Goal: Use online tool/utility: Utilize a website feature to perform a specific function

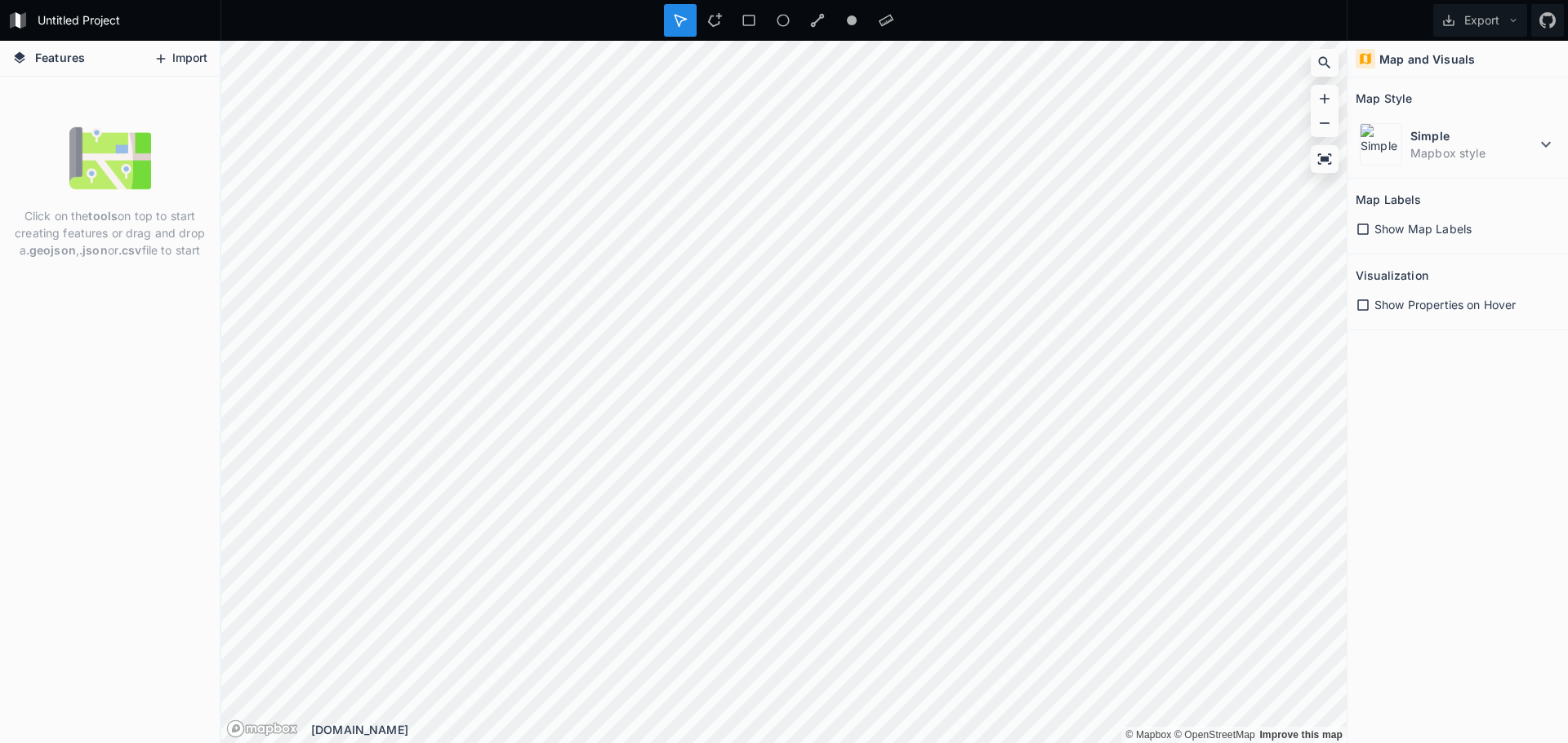
click at [175, 58] on button "Import" at bounding box center [180, 58] width 70 height 26
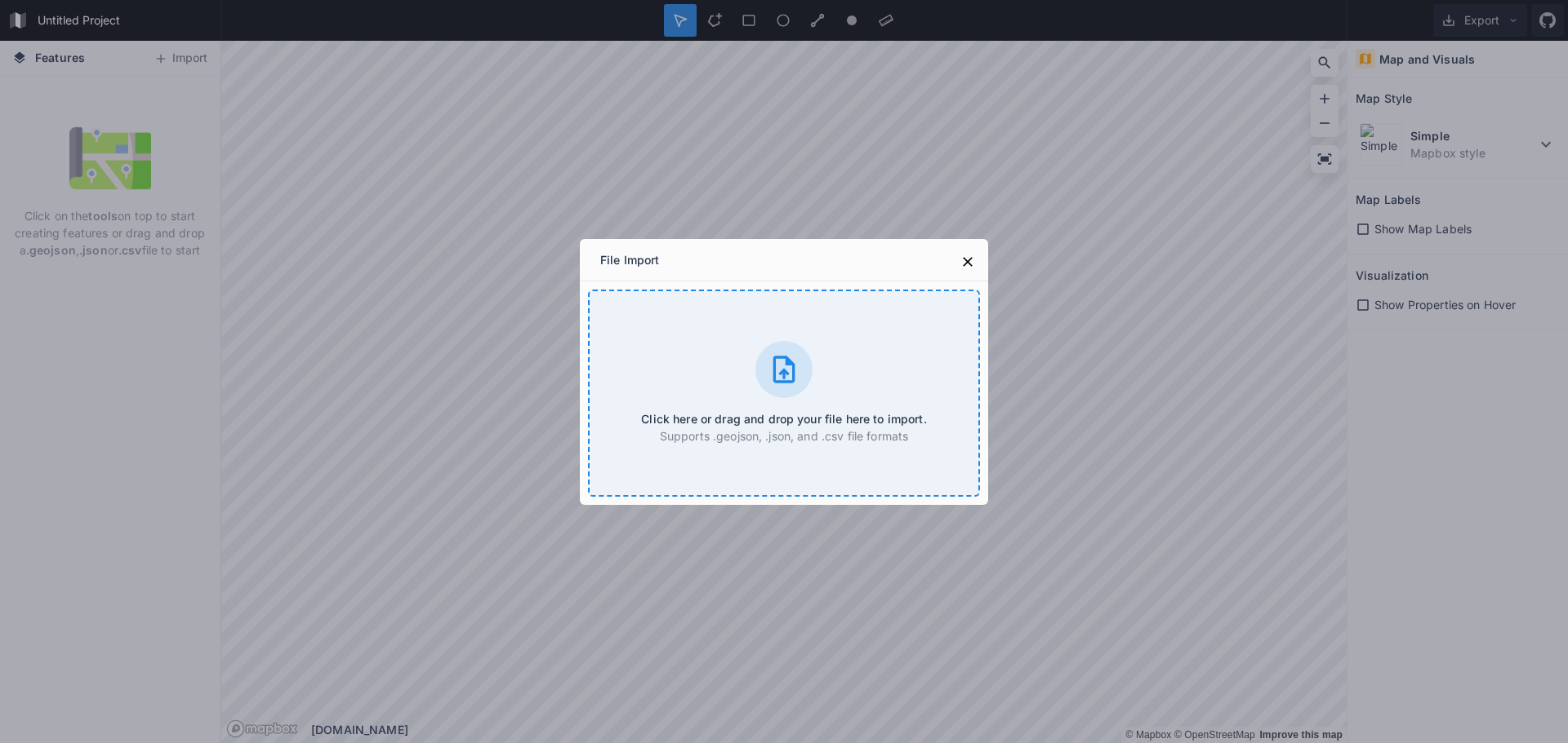
click at [769, 370] on icon at bounding box center [784, 369] width 32 height 32
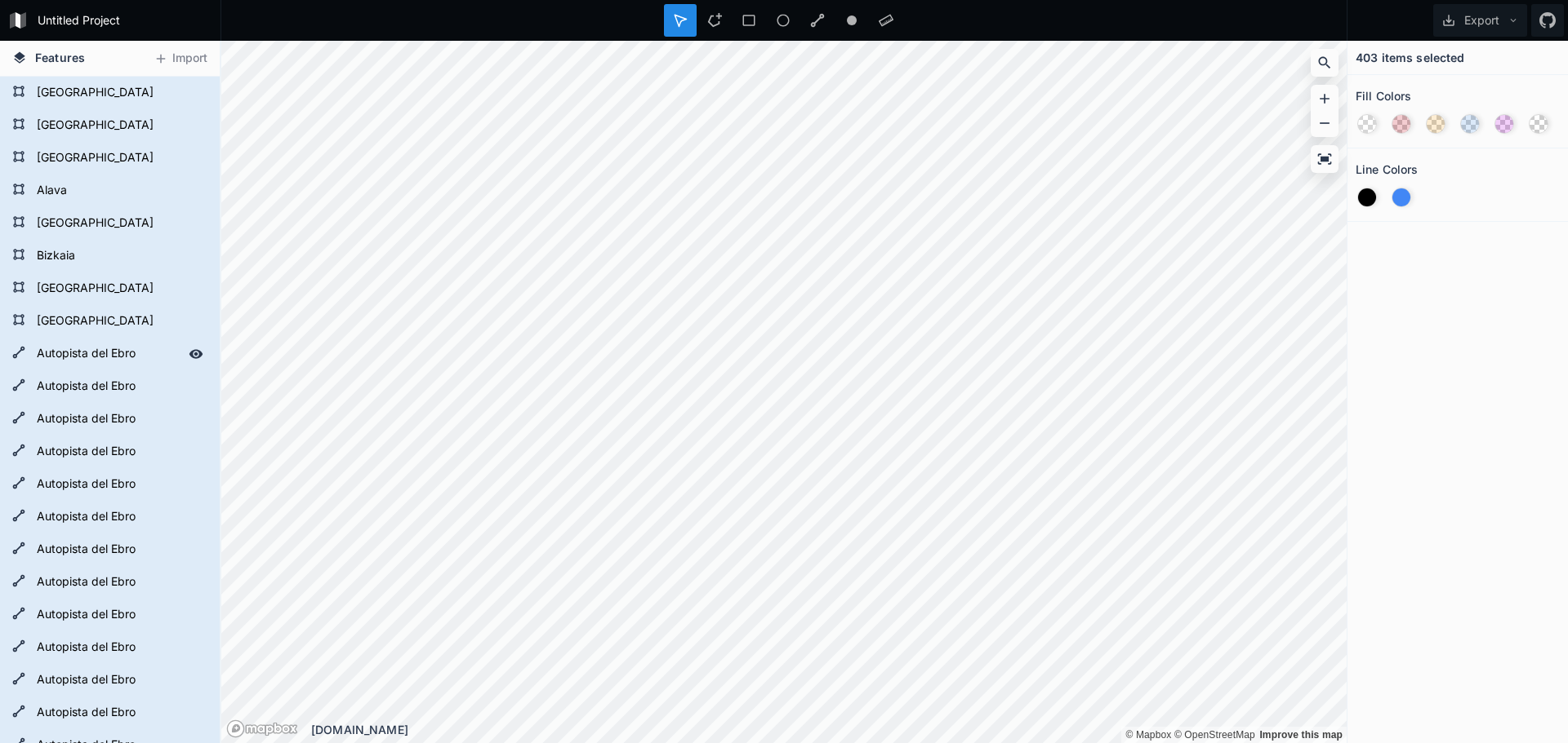
click at [72, 356] on form "Autopista del Ebro" at bounding box center [107, 354] width 153 height 24
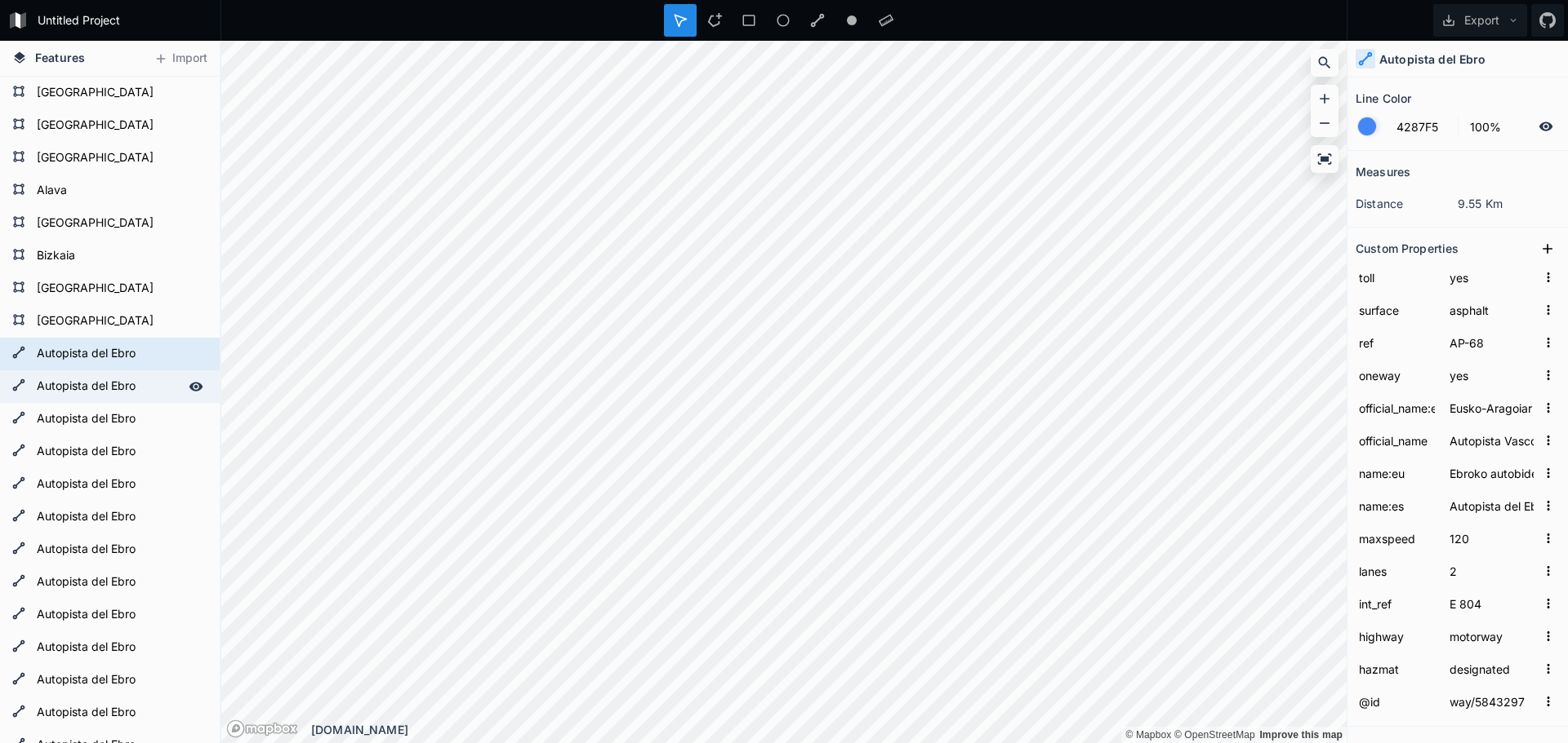
click at [84, 382] on form "Autopista del Ebro" at bounding box center [107, 387] width 153 height 24
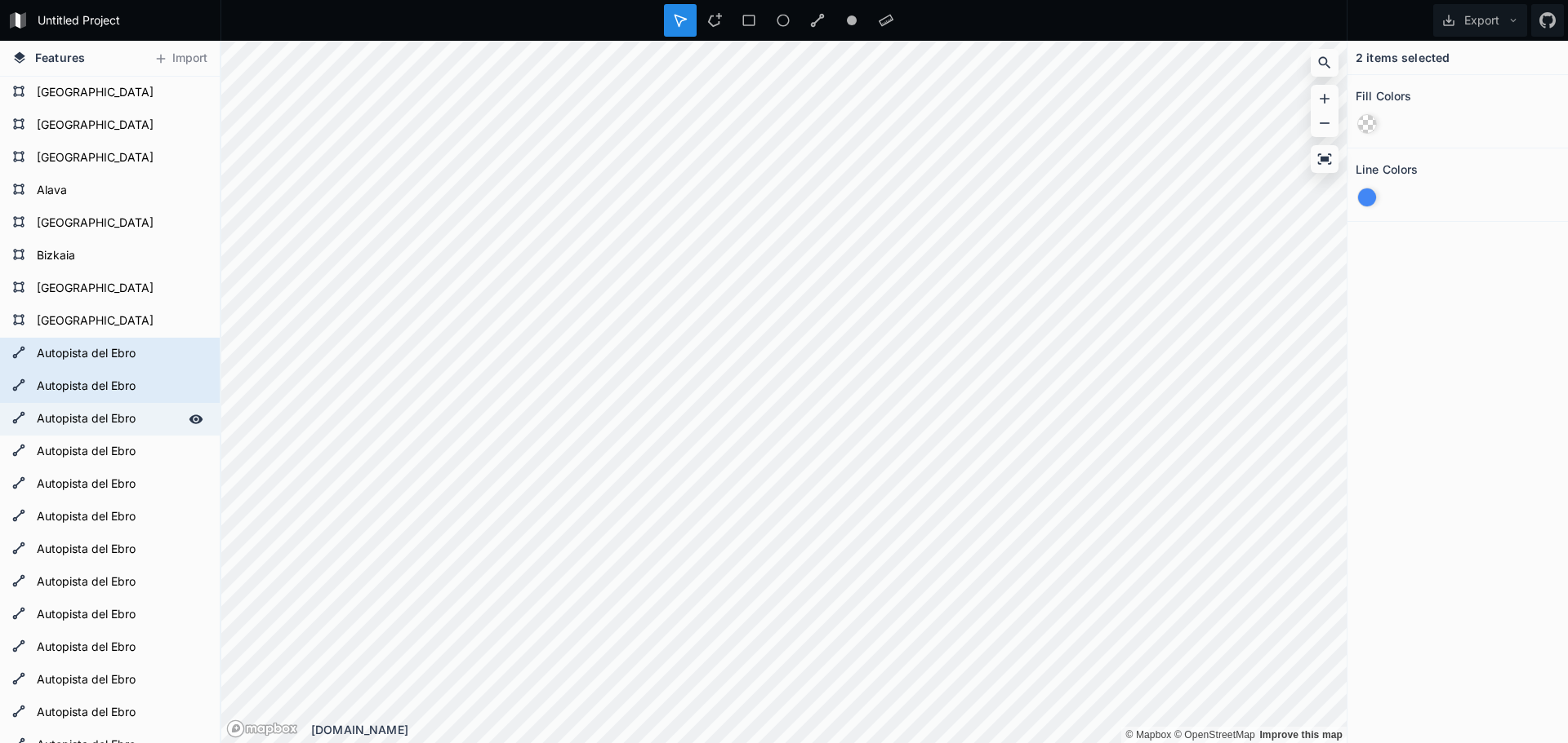
click at [81, 411] on form "Autopista del Ebro" at bounding box center [107, 419] width 153 height 24
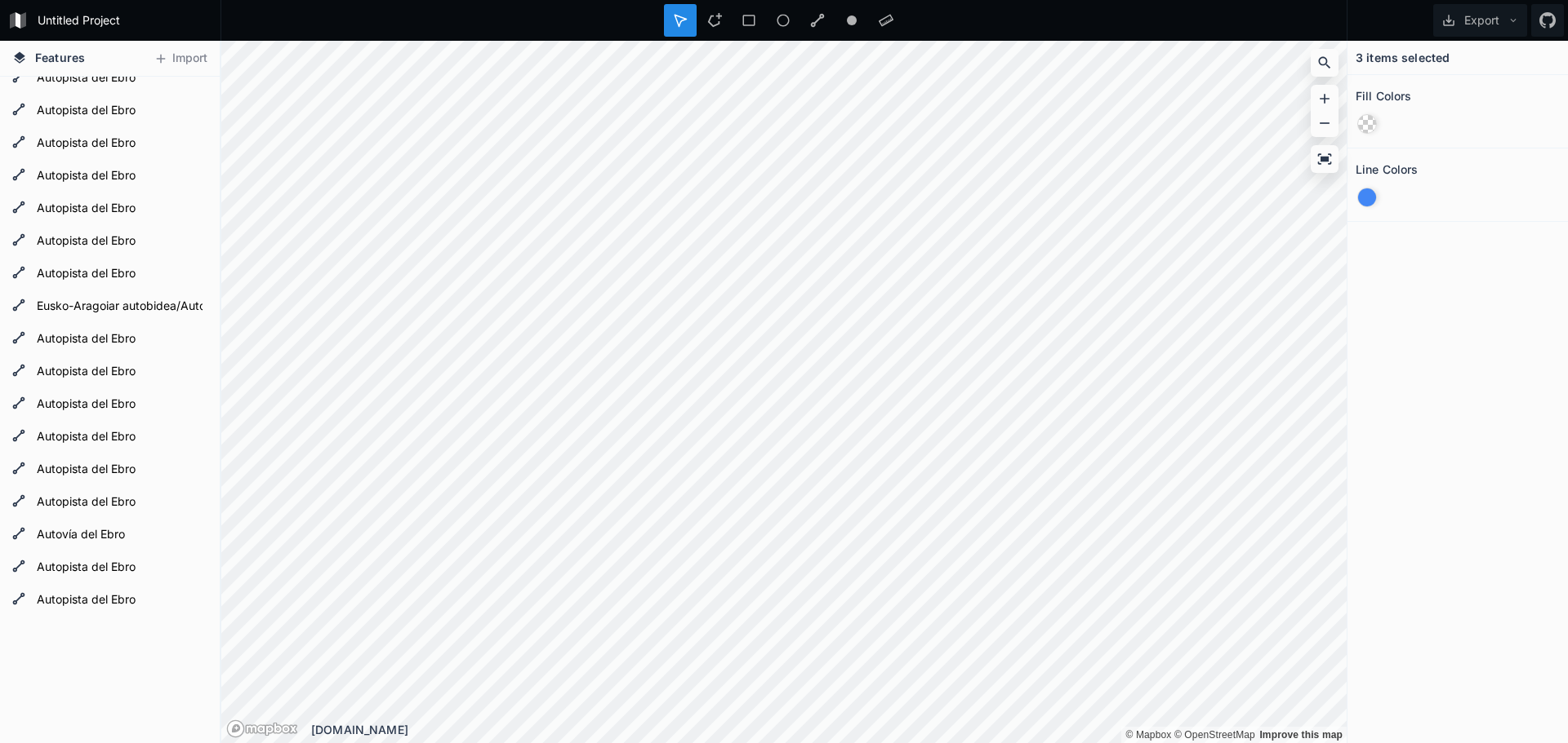
scroll to position [12733, 0]
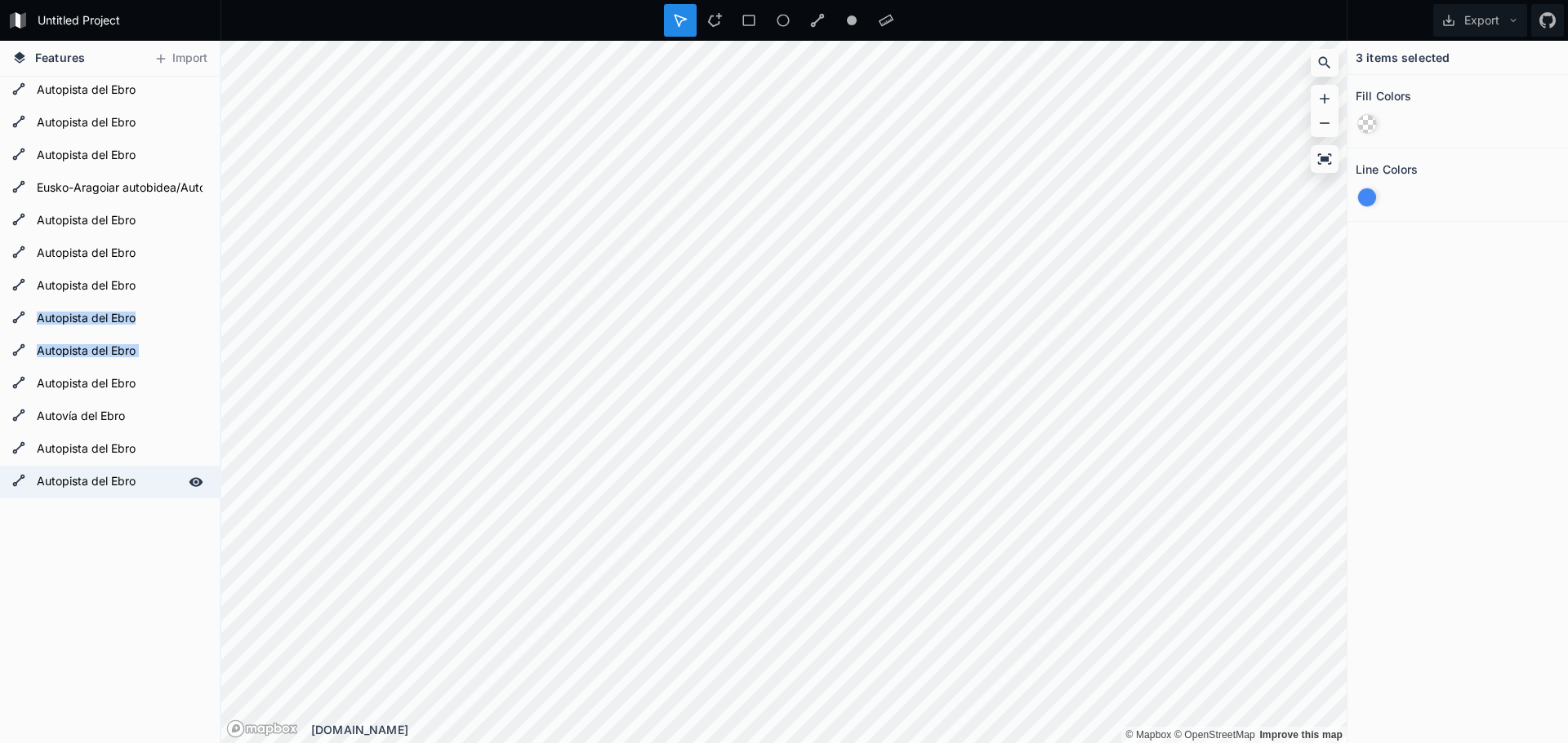
click at [94, 485] on form "Autopista del Ebro" at bounding box center [107, 482] width 153 height 24
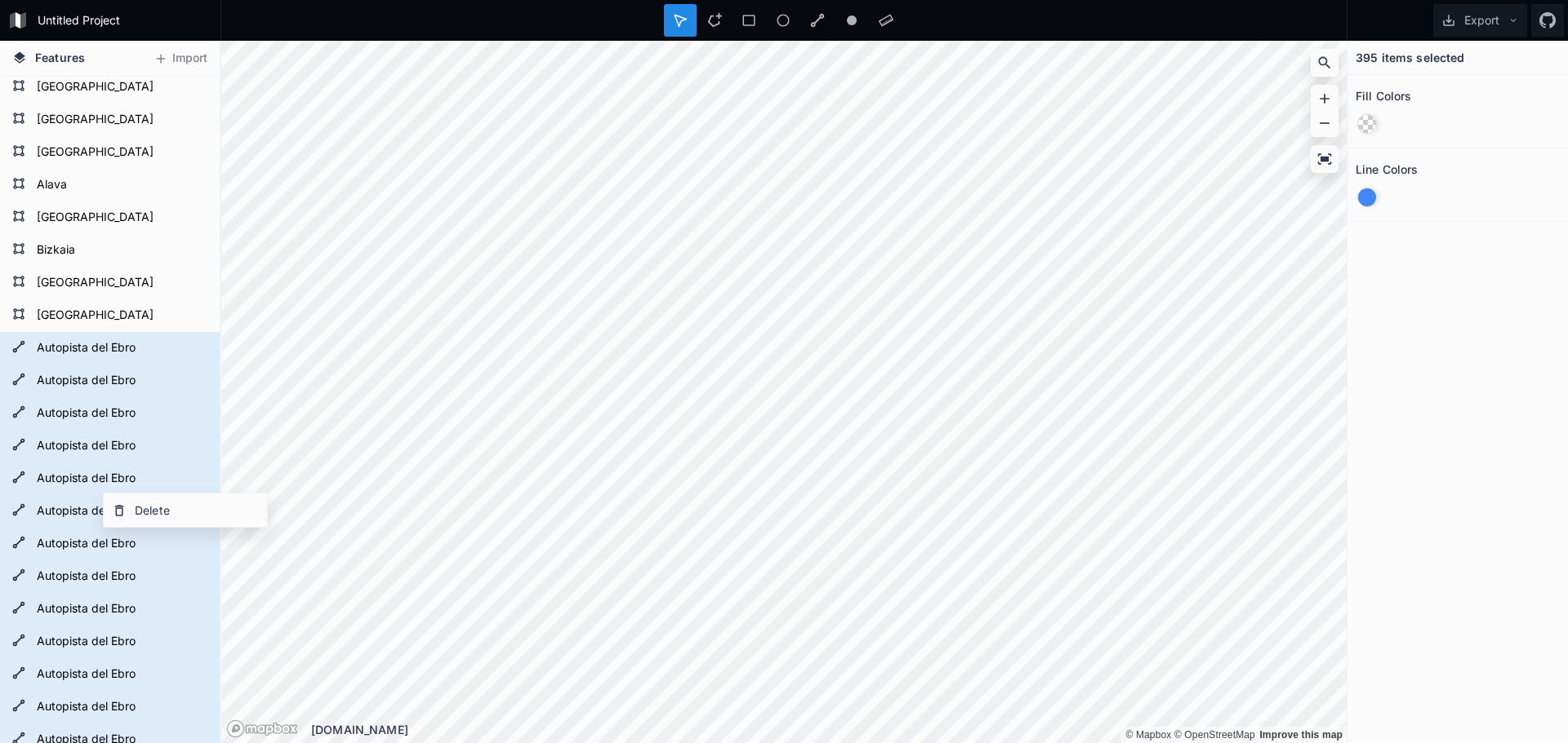
scroll to position [0, 0]
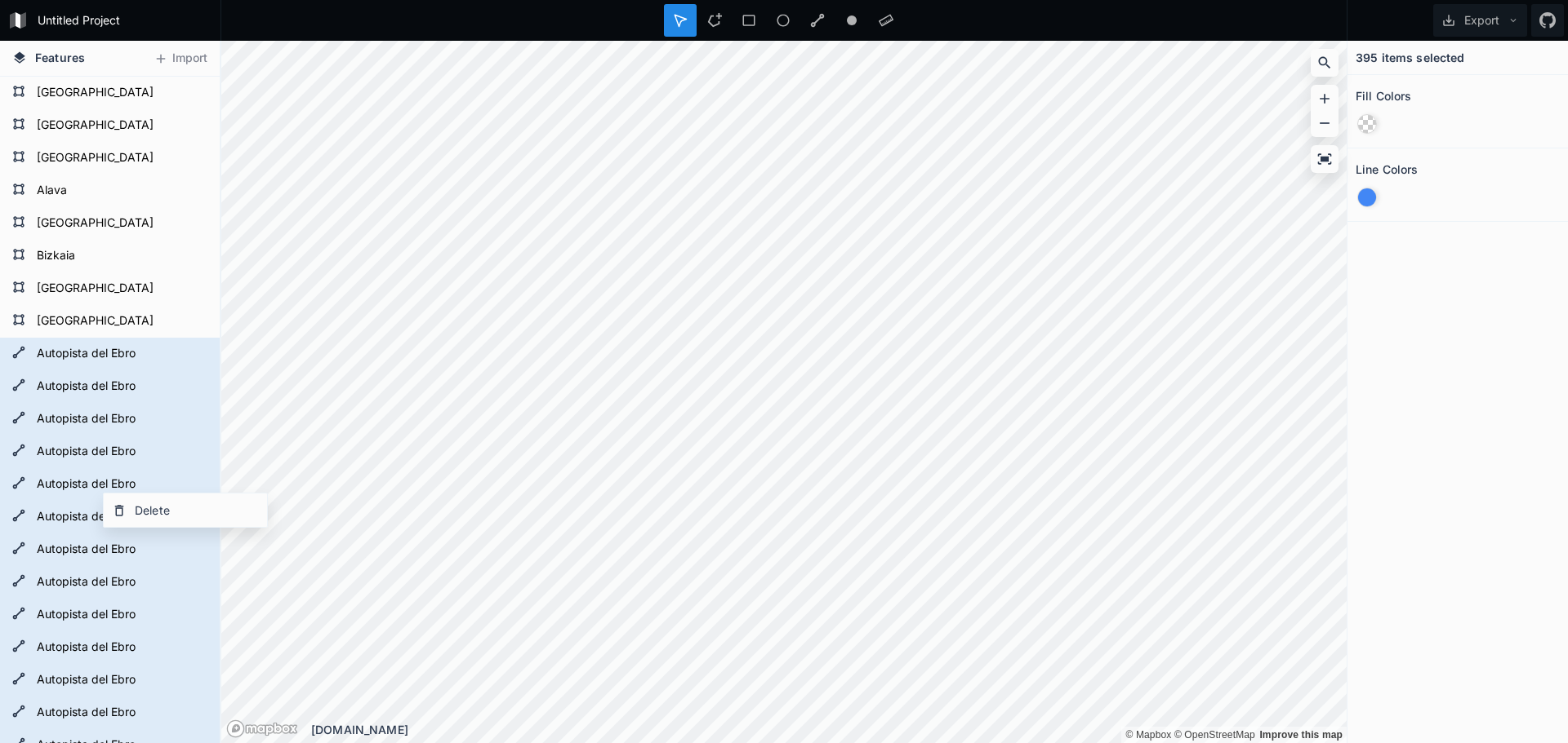
click at [1367, 200] on div at bounding box center [1366, 197] width 18 height 18
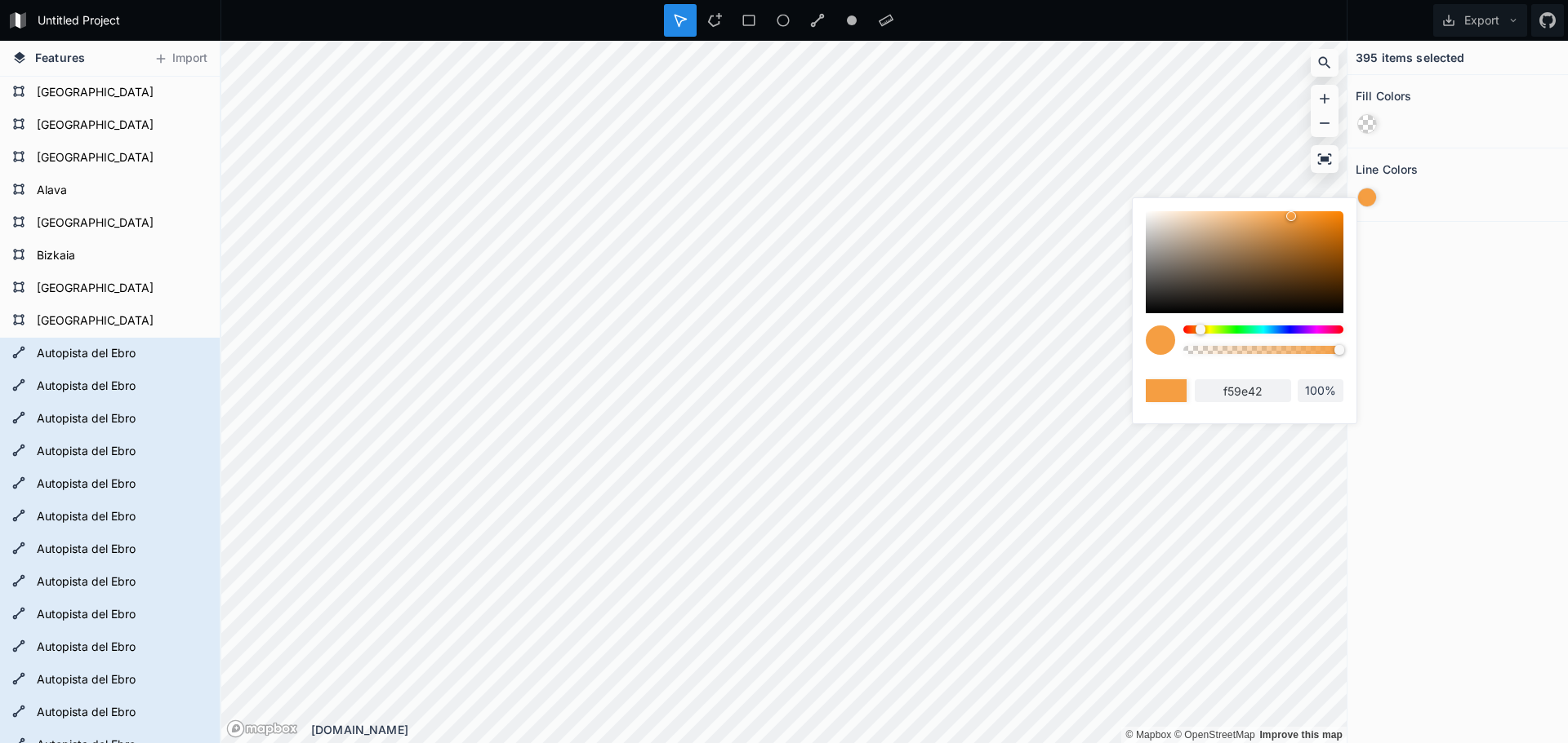
type input "f54242"
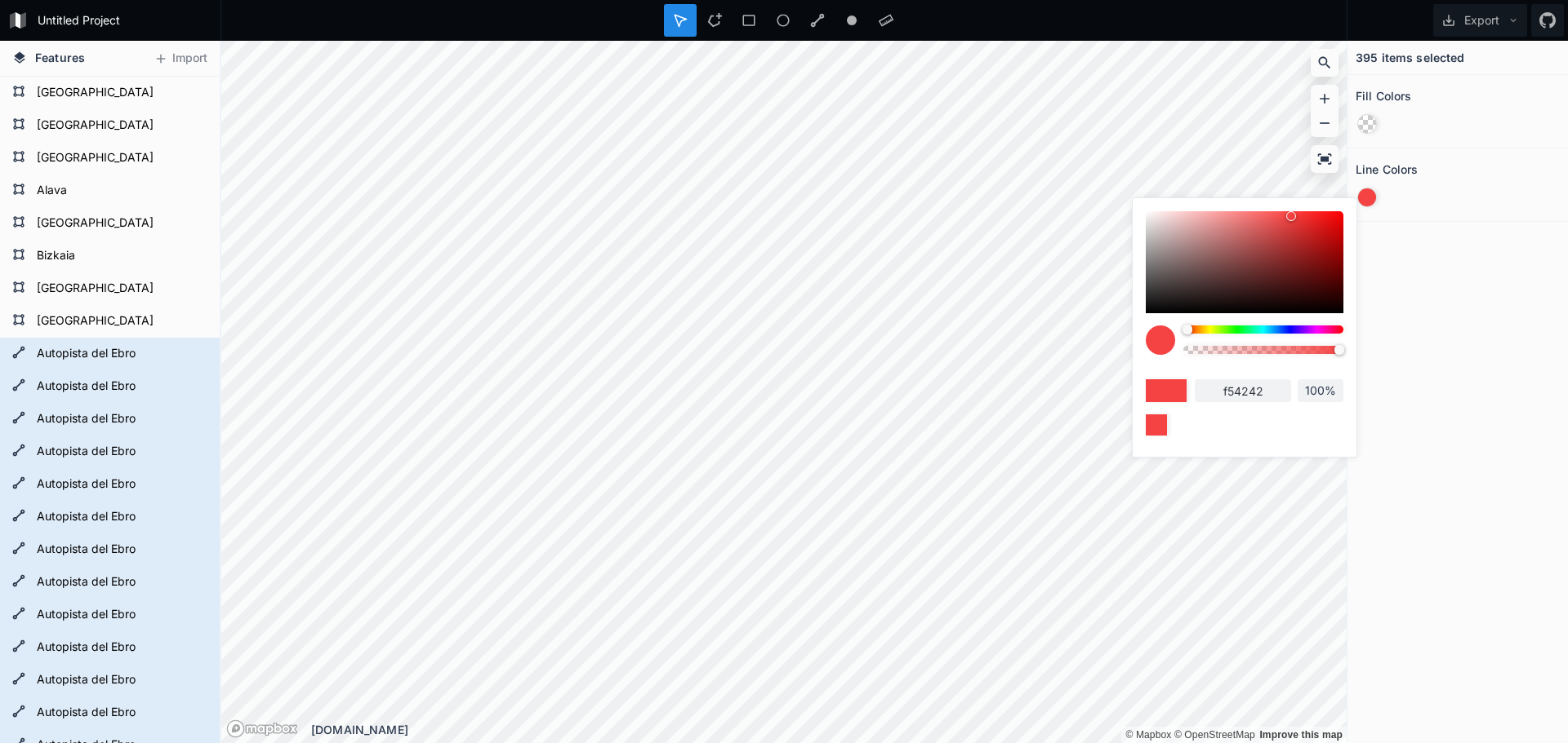
drag, startPoint x: 1278, startPoint y: 329, endPoint x: 1170, endPoint y: 329, distance: 108.0
click at [1170, 329] on div at bounding box center [1244, 346] width 197 height 41
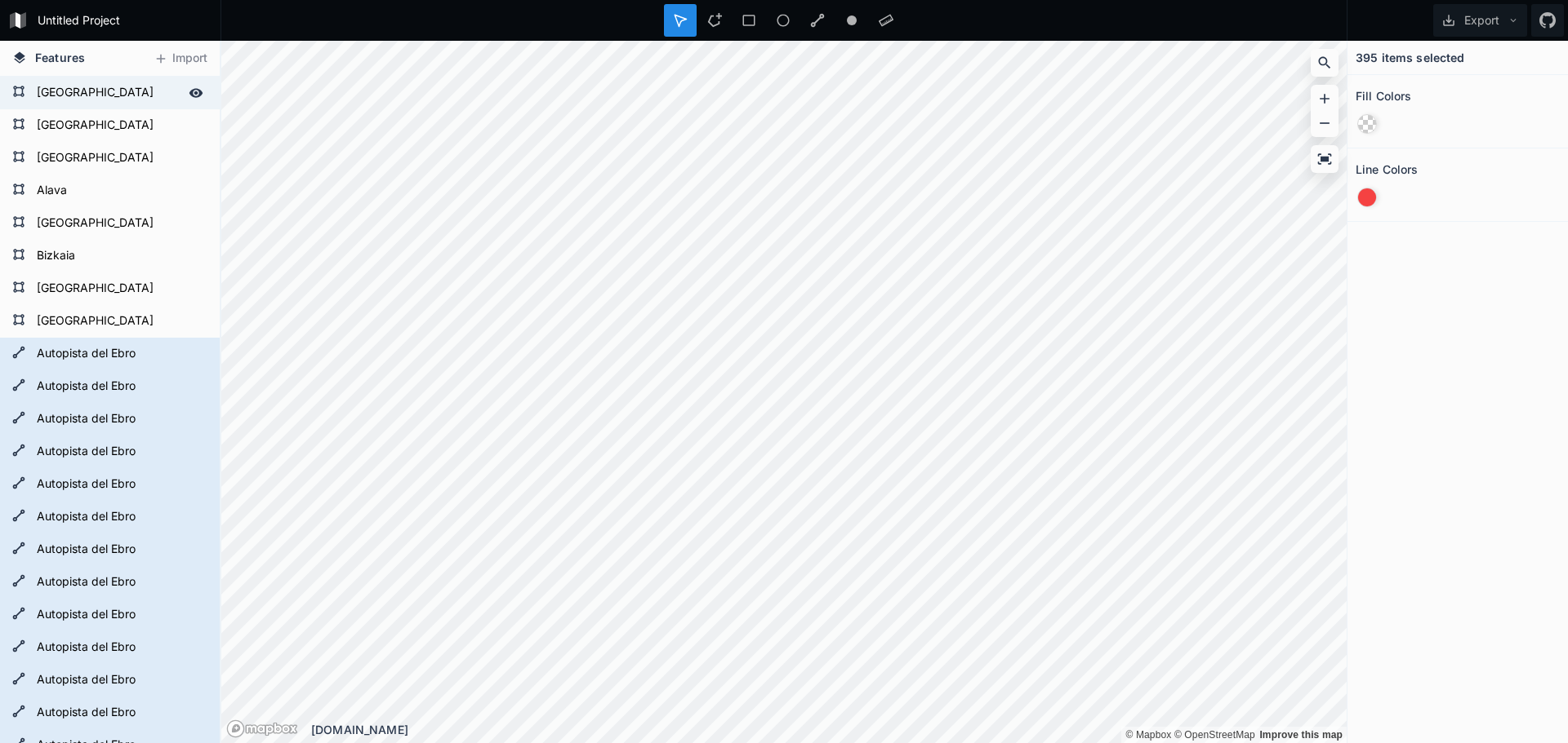
click at [85, 85] on form "[GEOGRAPHIC_DATA]" at bounding box center [107, 93] width 153 height 24
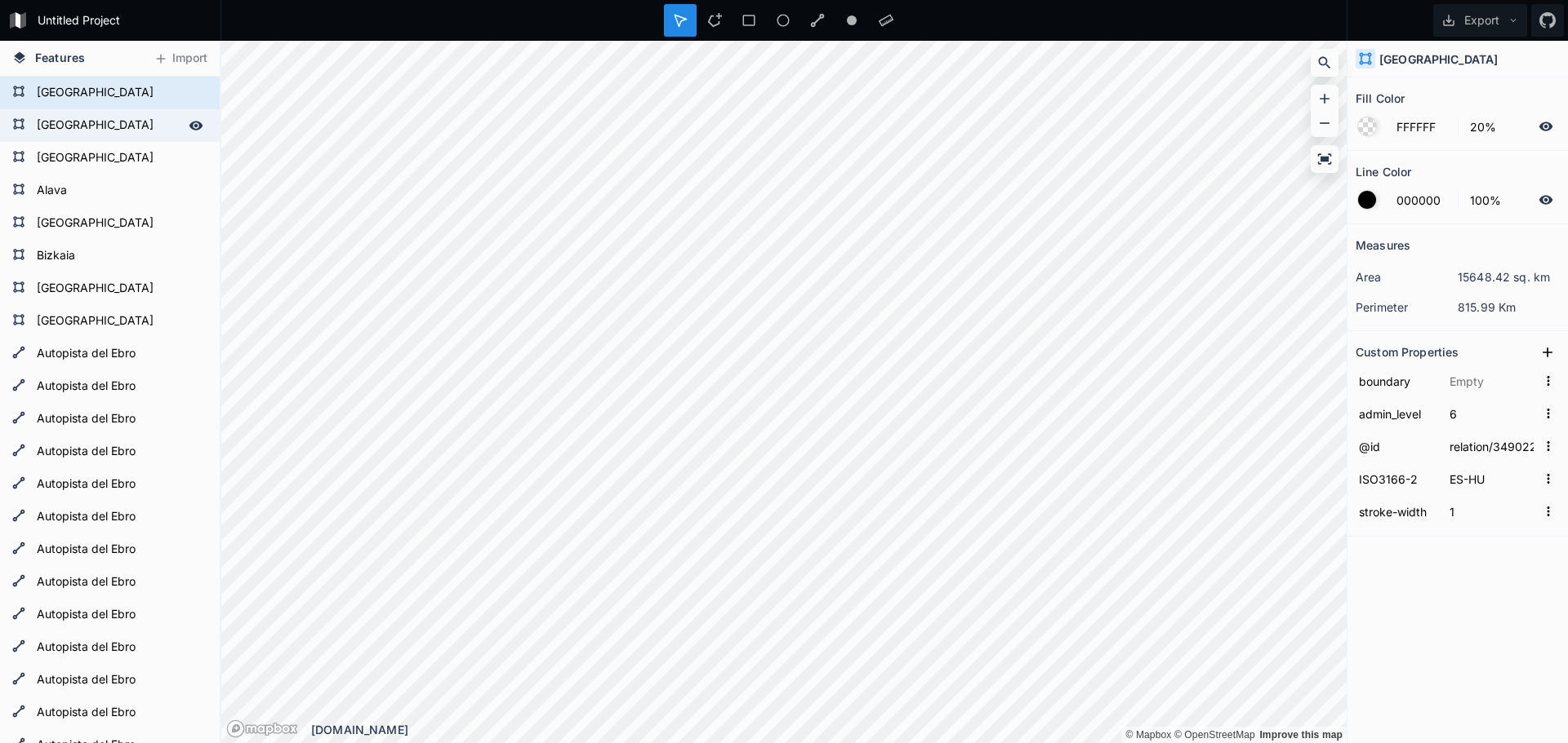
click at [68, 124] on form "[GEOGRAPHIC_DATA]" at bounding box center [107, 126] width 153 height 24
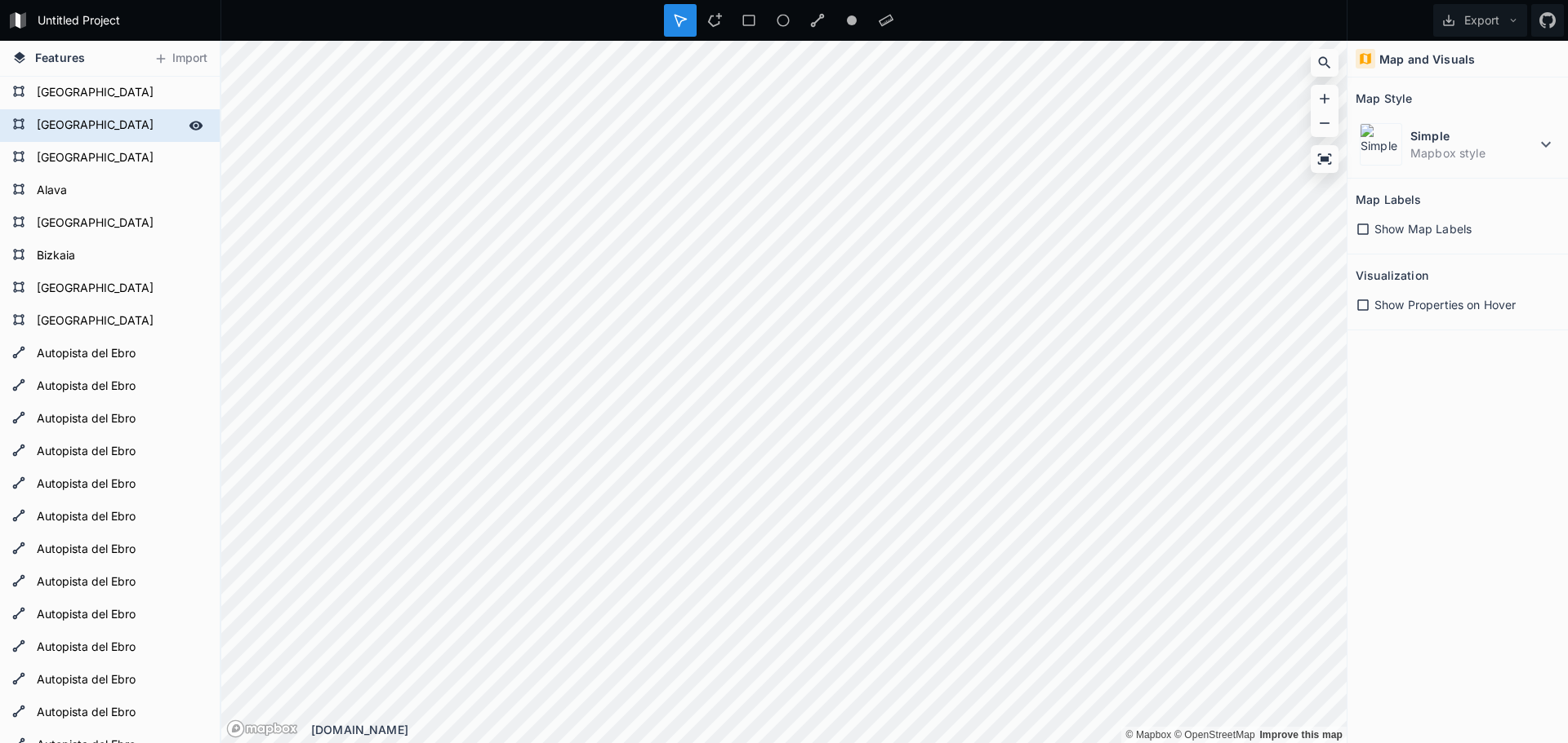
click at [44, 119] on form "[GEOGRAPHIC_DATA]" at bounding box center [107, 126] width 153 height 24
click at [42, 154] on form "[GEOGRAPHIC_DATA]" at bounding box center [107, 158] width 153 height 24
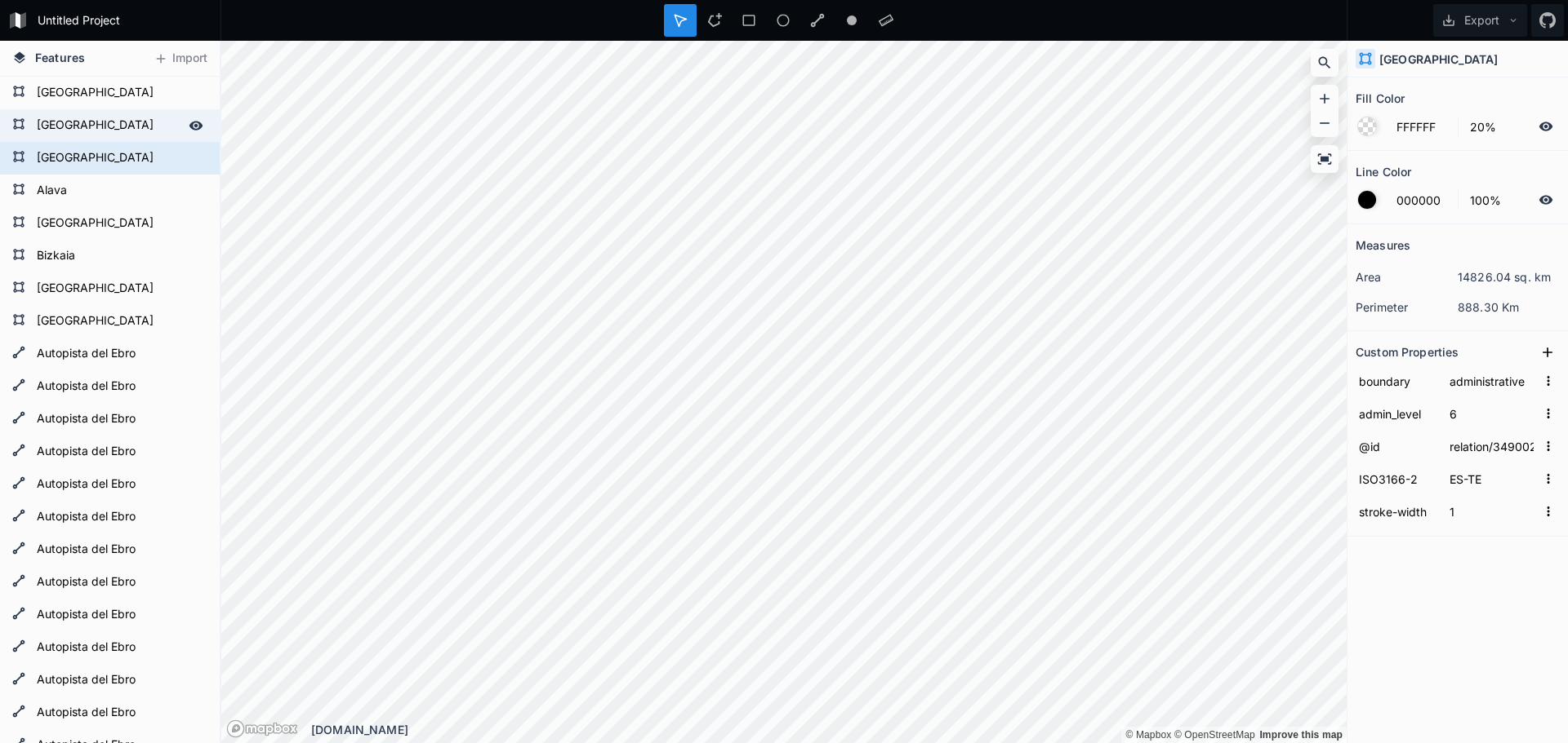
click at [62, 126] on form "[GEOGRAPHIC_DATA]" at bounding box center [107, 126] width 153 height 24
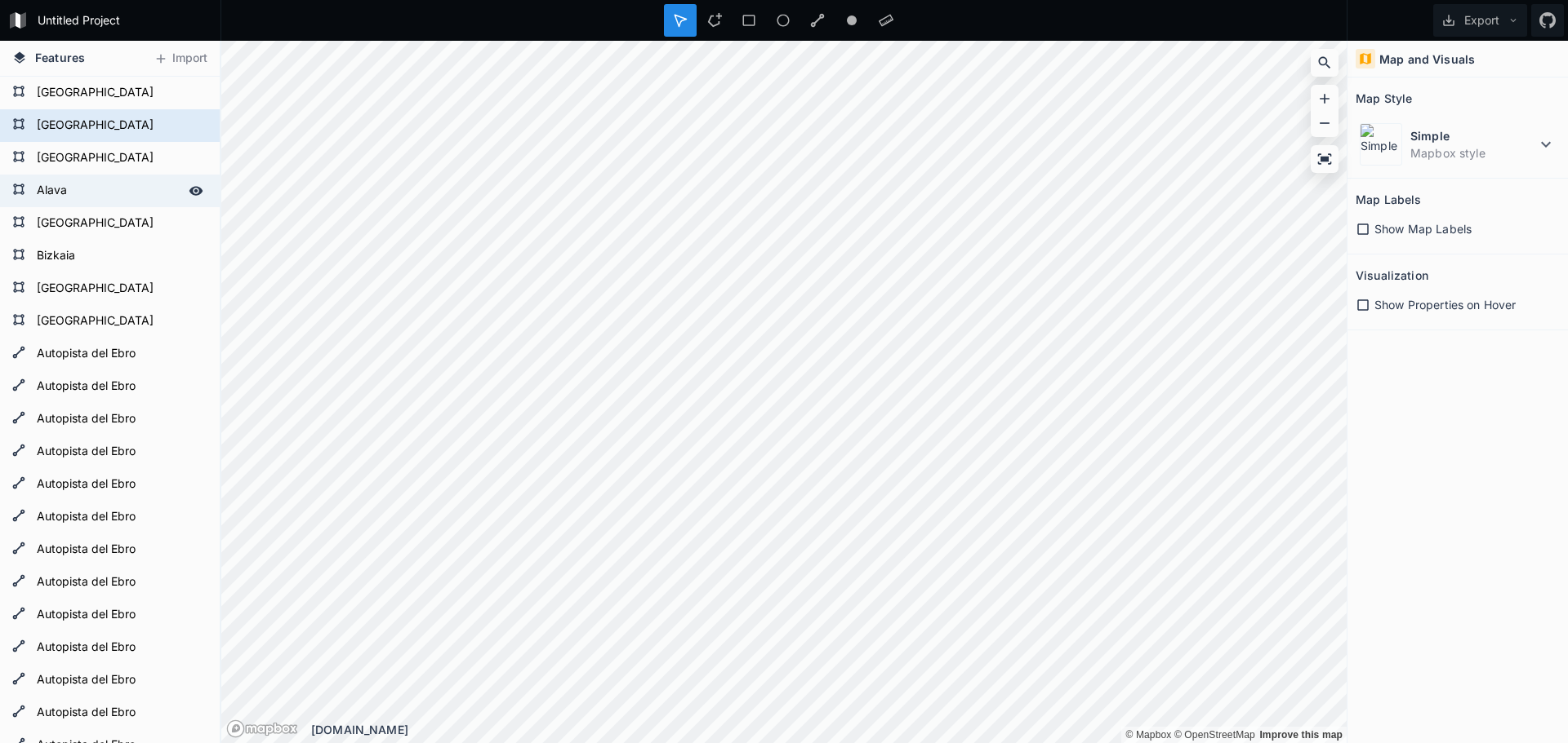
click at [62, 196] on form "Alava" at bounding box center [107, 191] width 153 height 24
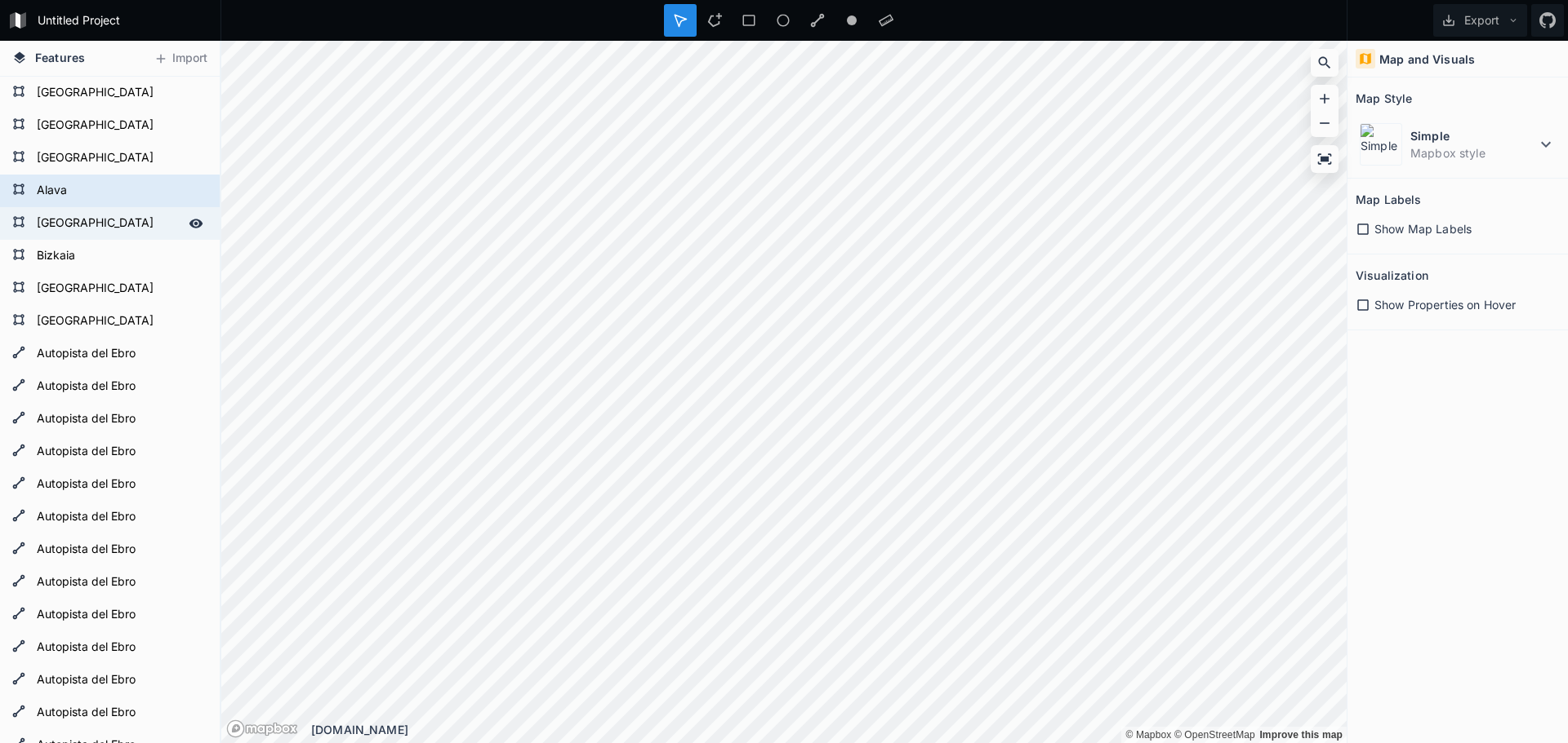
click at [57, 225] on form "[GEOGRAPHIC_DATA]" at bounding box center [107, 224] width 153 height 24
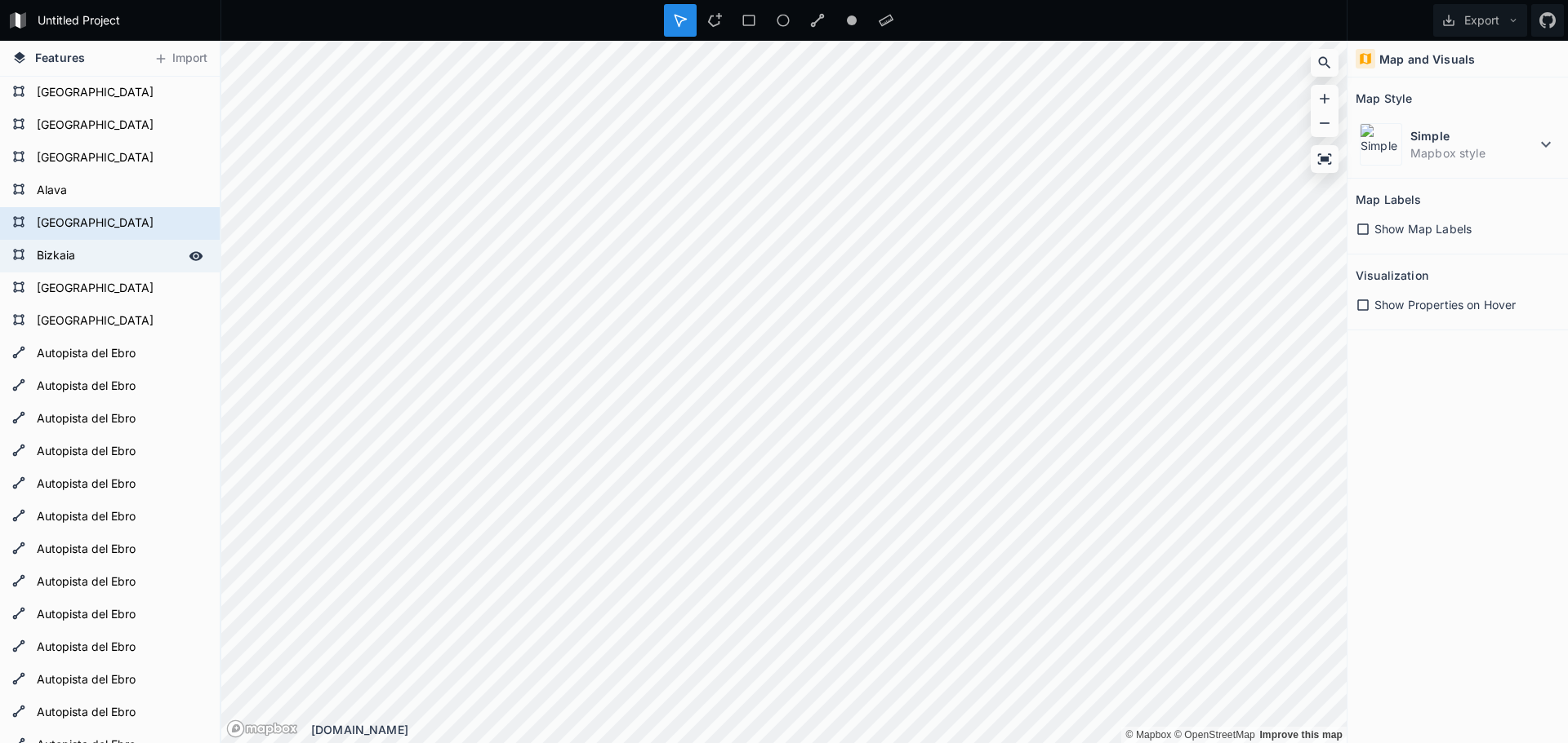
click at [63, 256] on form "Bizkaia" at bounding box center [107, 256] width 153 height 24
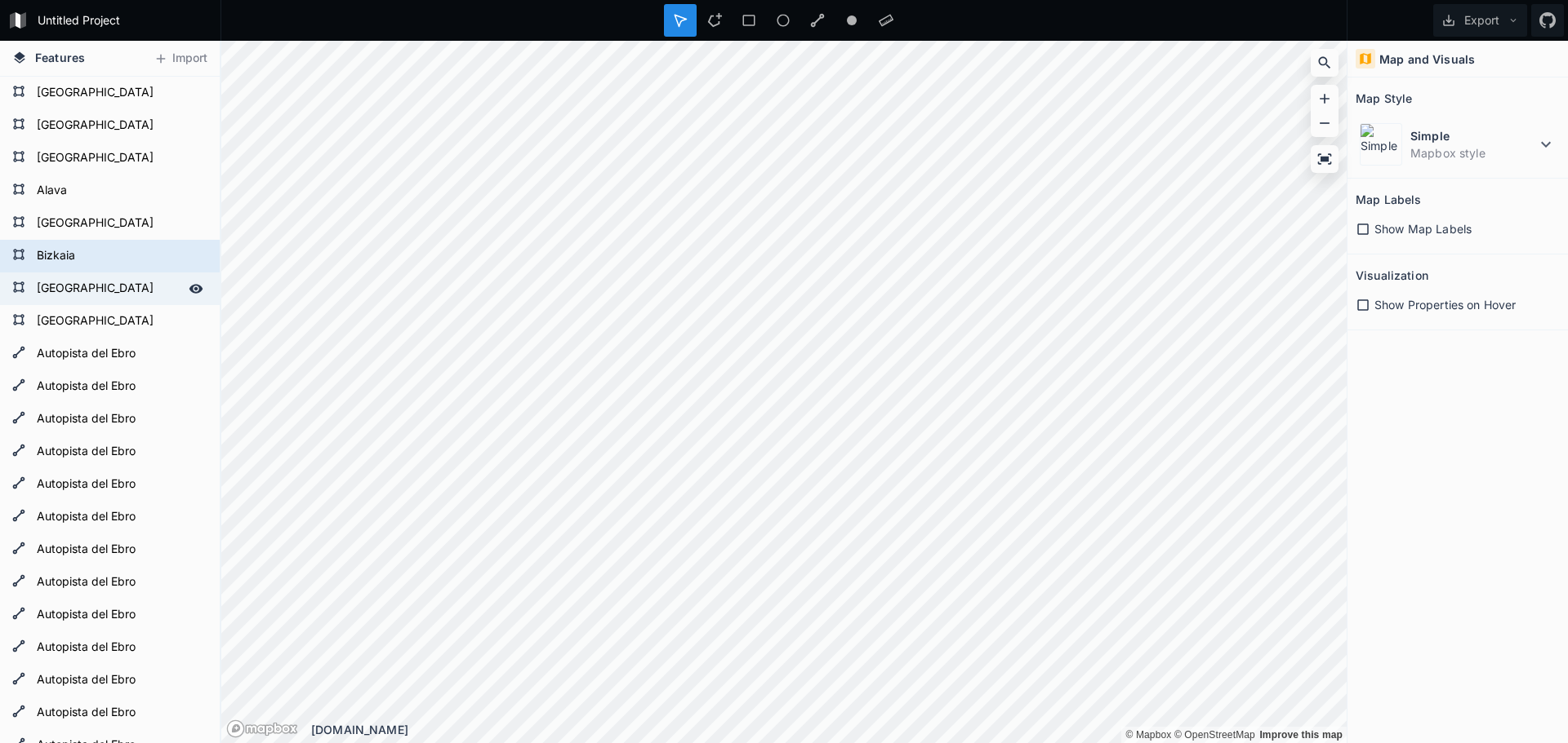
click at [59, 288] on form "[GEOGRAPHIC_DATA]" at bounding box center [107, 289] width 153 height 24
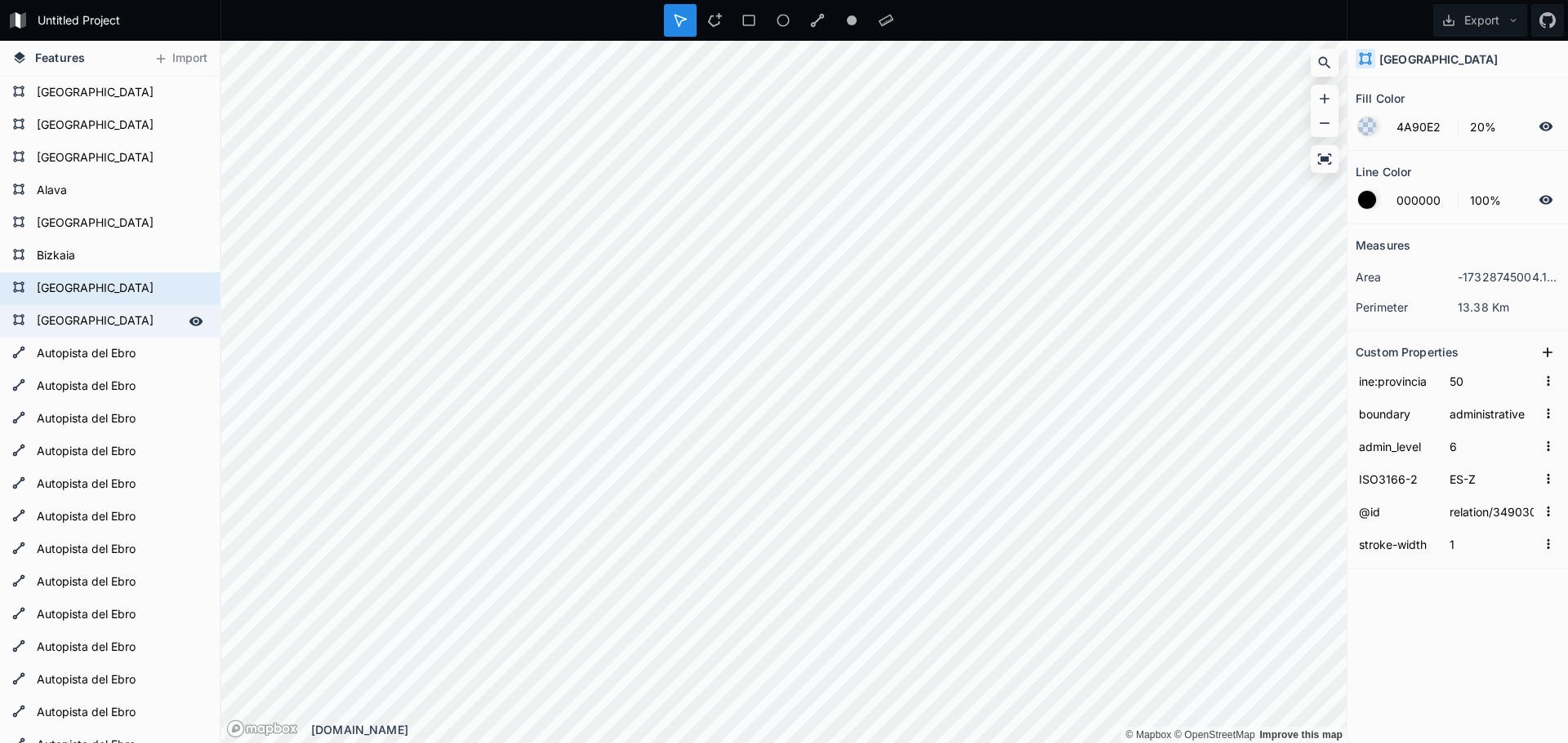
click at [60, 320] on form "[GEOGRAPHIC_DATA]" at bounding box center [107, 321] width 153 height 24
type input "BD10E0"
type input "4"
type input "ES-RI"
type input "relation/348991"
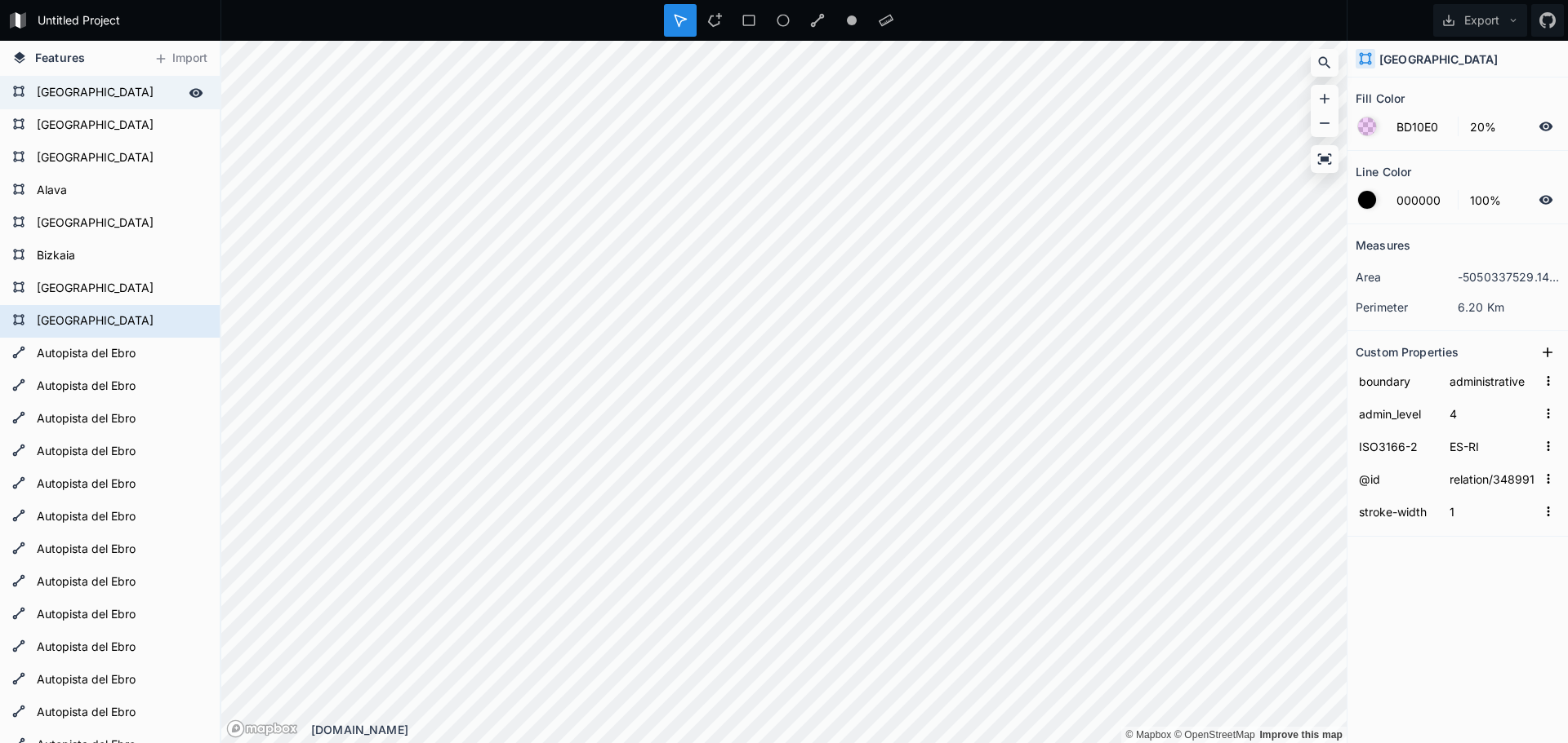
click at [74, 86] on form "[GEOGRAPHIC_DATA]" at bounding box center [107, 93] width 153 height 24
type input "FFFFFF"
type input "6"
type input "ES-HU"
type input "relation/349022"
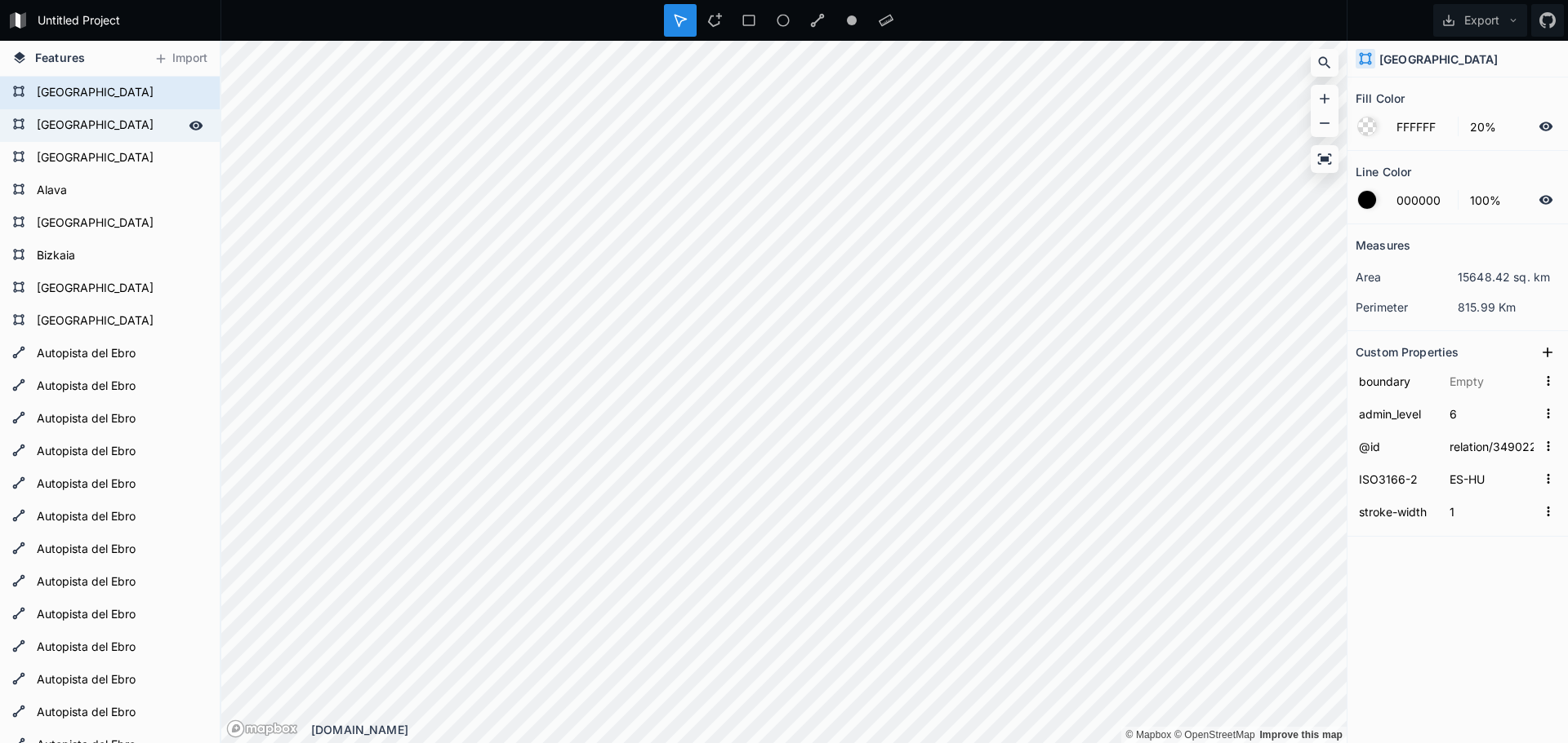
click at [59, 123] on form "[GEOGRAPHIC_DATA]" at bounding box center [107, 126] width 153 height 24
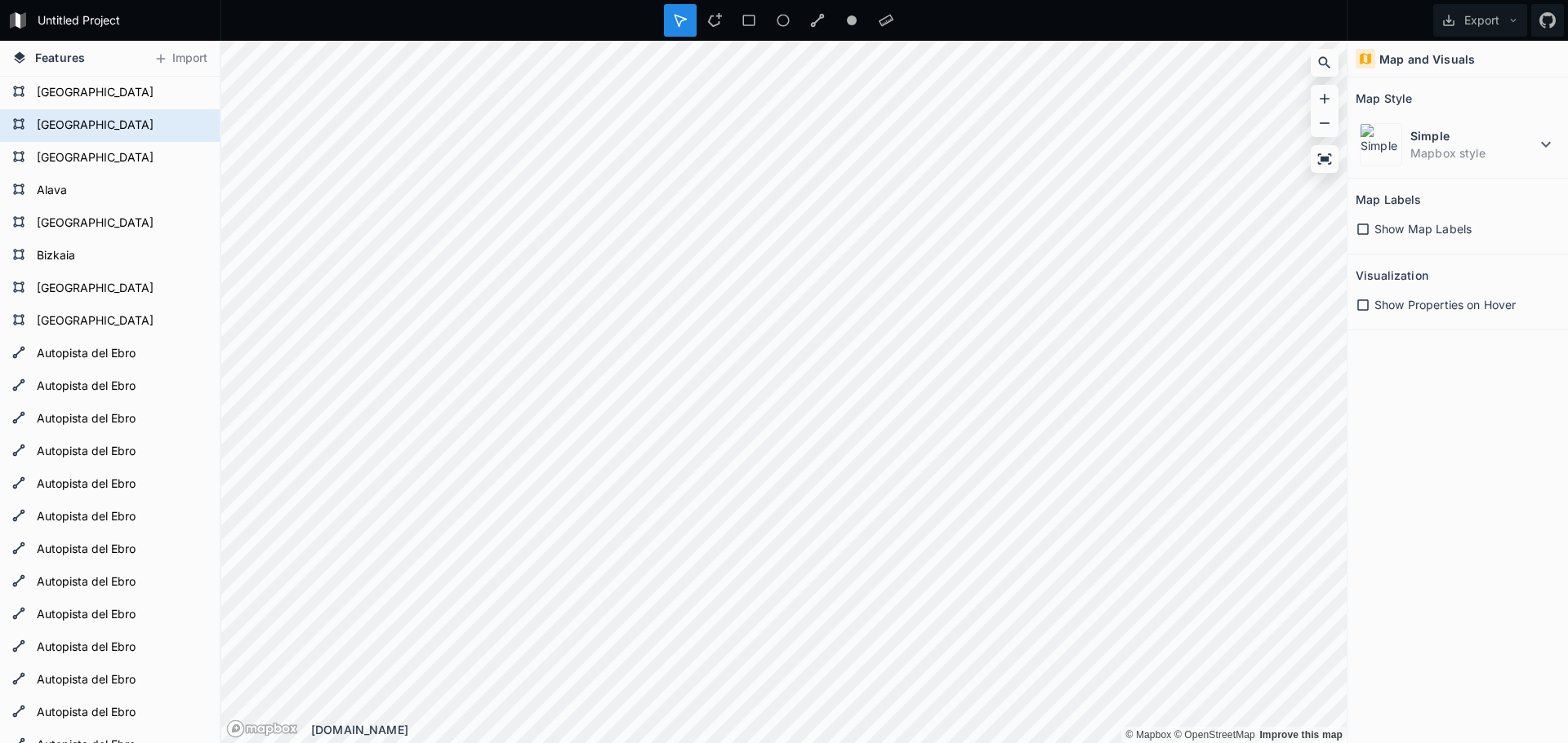
click at [1390, 227] on span "Show Map Labels" at bounding box center [1422, 229] width 97 height 17
click at [1364, 306] on icon at bounding box center [1363, 305] width 15 height 15
click at [40, 282] on form "[GEOGRAPHIC_DATA]" at bounding box center [107, 289] width 153 height 24
click at [1490, 16] on button "Export" at bounding box center [1479, 20] width 93 height 32
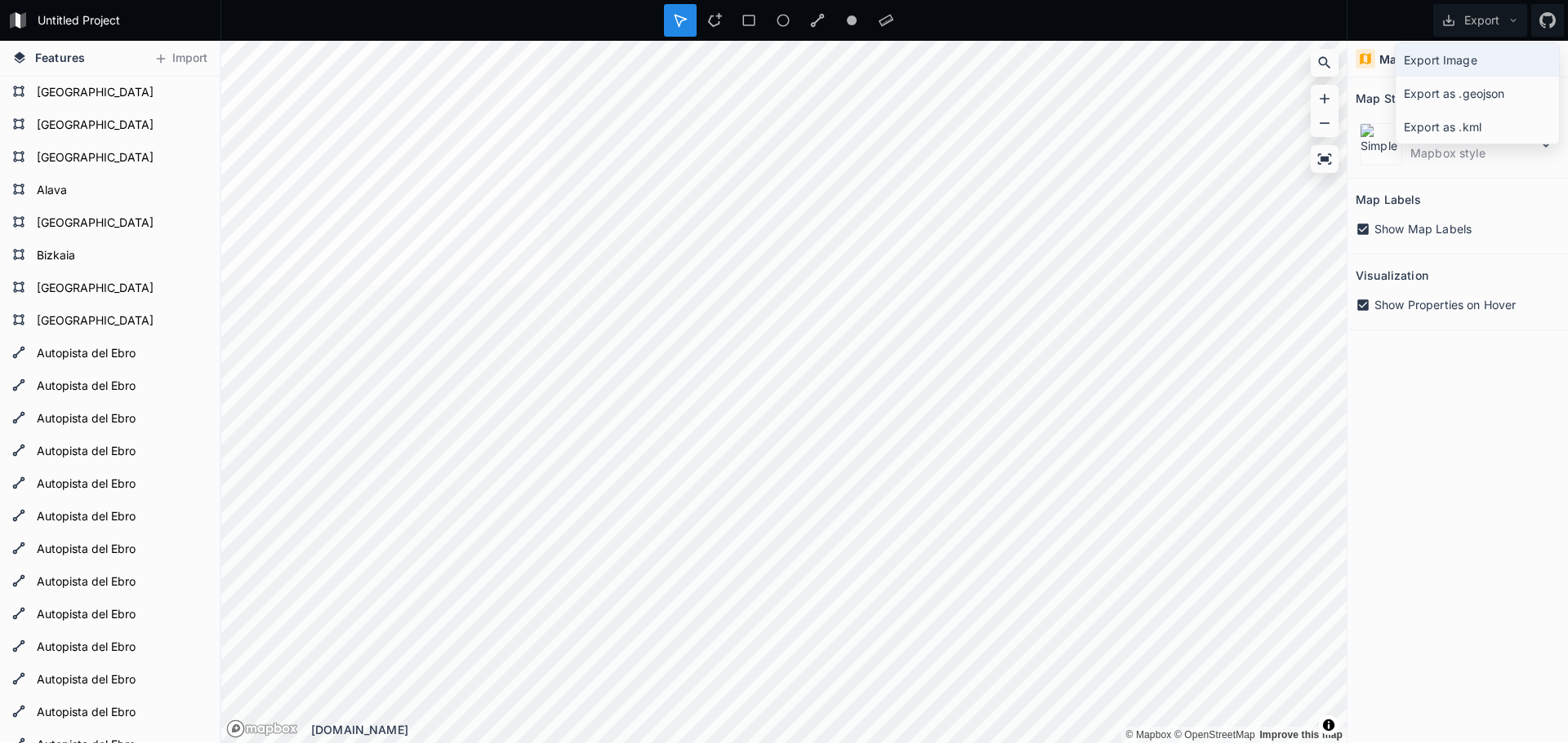
click at [1456, 60] on div "Export Image" at bounding box center [1476, 60] width 163 height 33
click at [44, 156] on form "[GEOGRAPHIC_DATA]" at bounding box center [107, 158] width 153 height 24
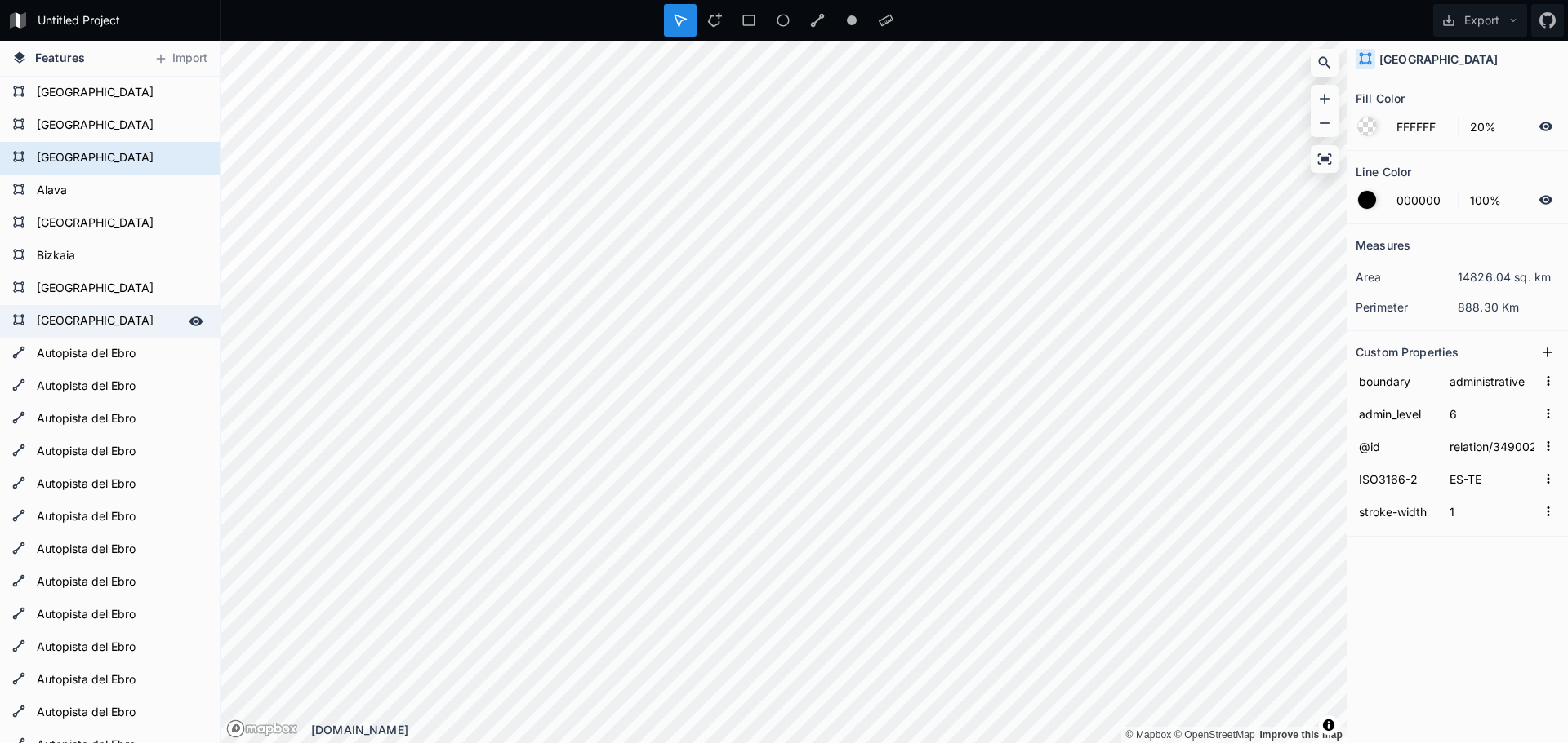
click at [65, 311] on form "[GEOGRAPHIC_DATA]" at bounding box center [107, 321] width 153 height 24
type input "BD10E0"
type input "4"
type input "relation/348991"
type input "ES-RI"
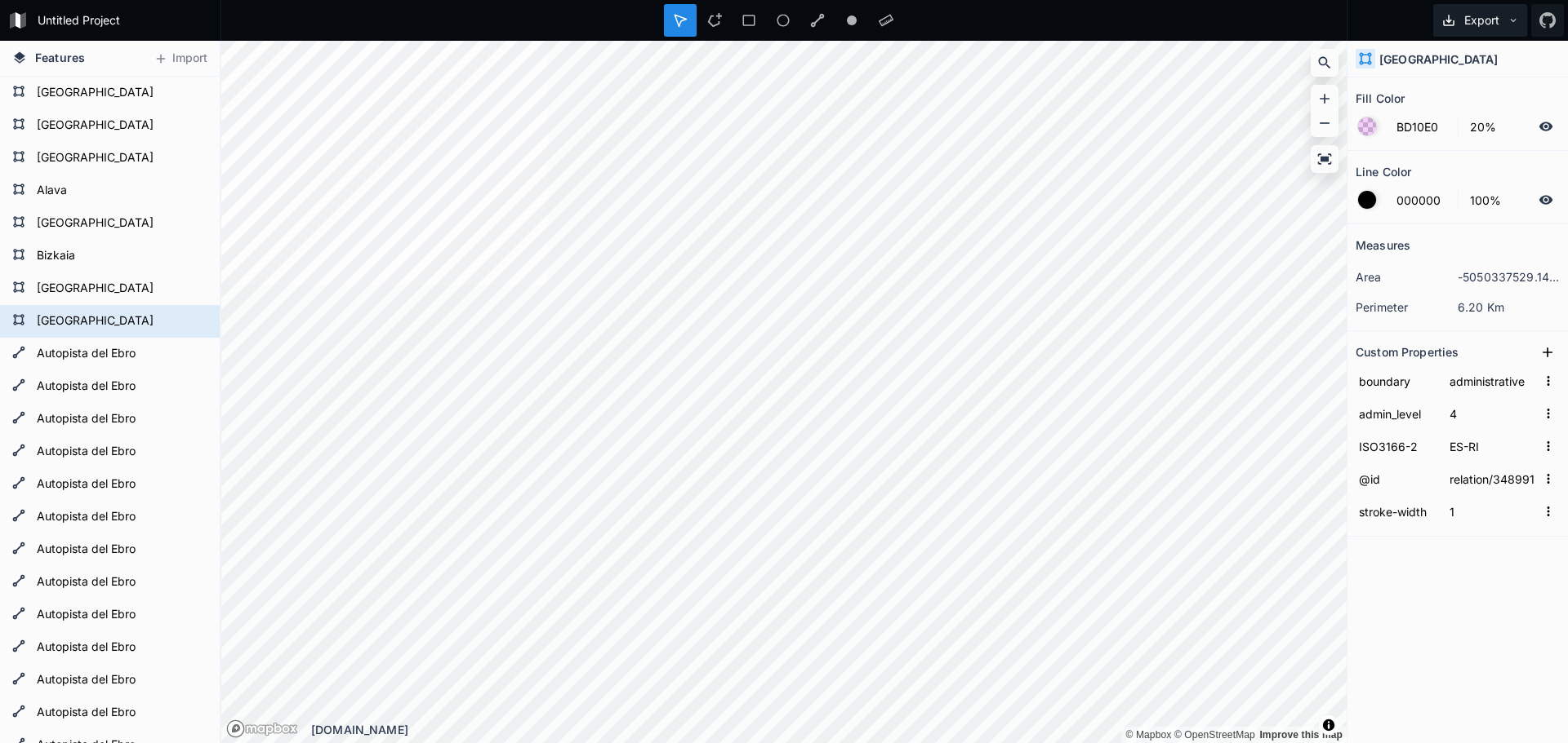
click at [1473, 11] on button "Export" at bounding box center [1479, 20] width 93 height 32
click at [1460, 93] on div "Export as .geojson" at bounding box center [1476, 93] width 163 height 33
click at [87, 64] on h4 "Features" at bounding box center [49, 58] width 89 height 35
click at [26, 52] on icon at bounding box center [19, 58] width 15 height 15
click at [22, 53] on icon at bounding box center [19, 58] width 15 height 15
